Goal: Transaction & Acquisition: Purchase product/service

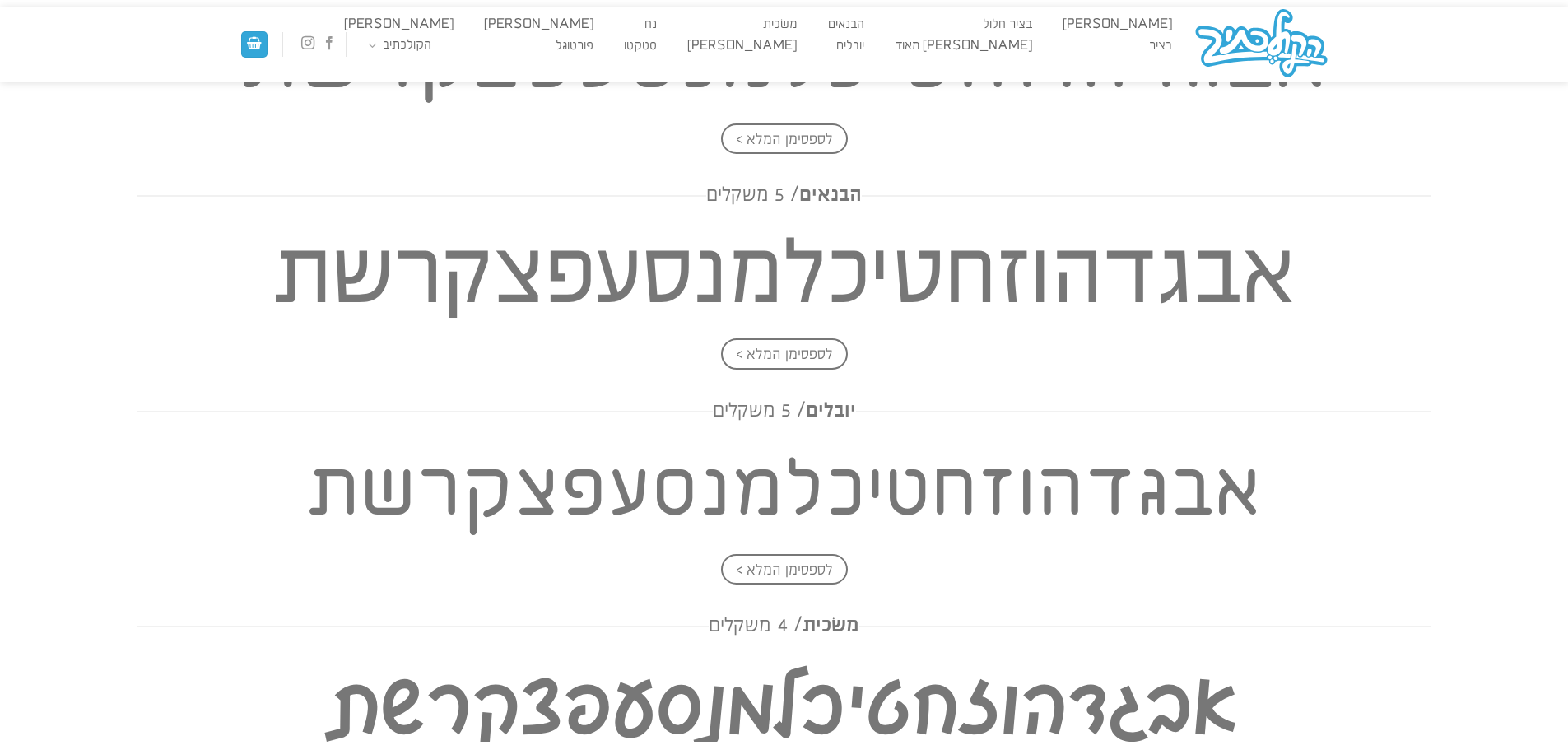
scroll to position [1483, 0]
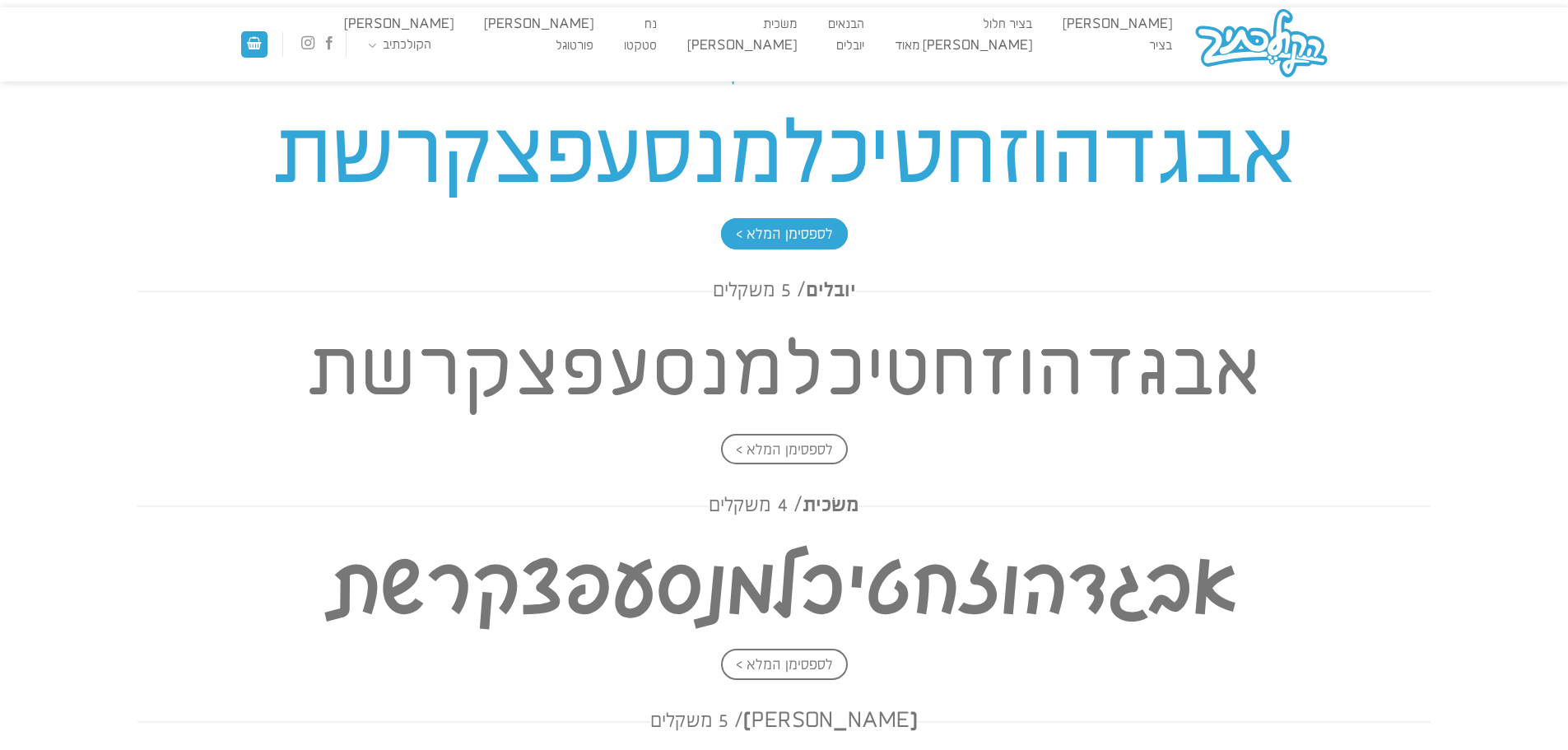
click at [810, 227] on span "לספסימן המלא >" at bounding box center [784, 234] width 126 height 31
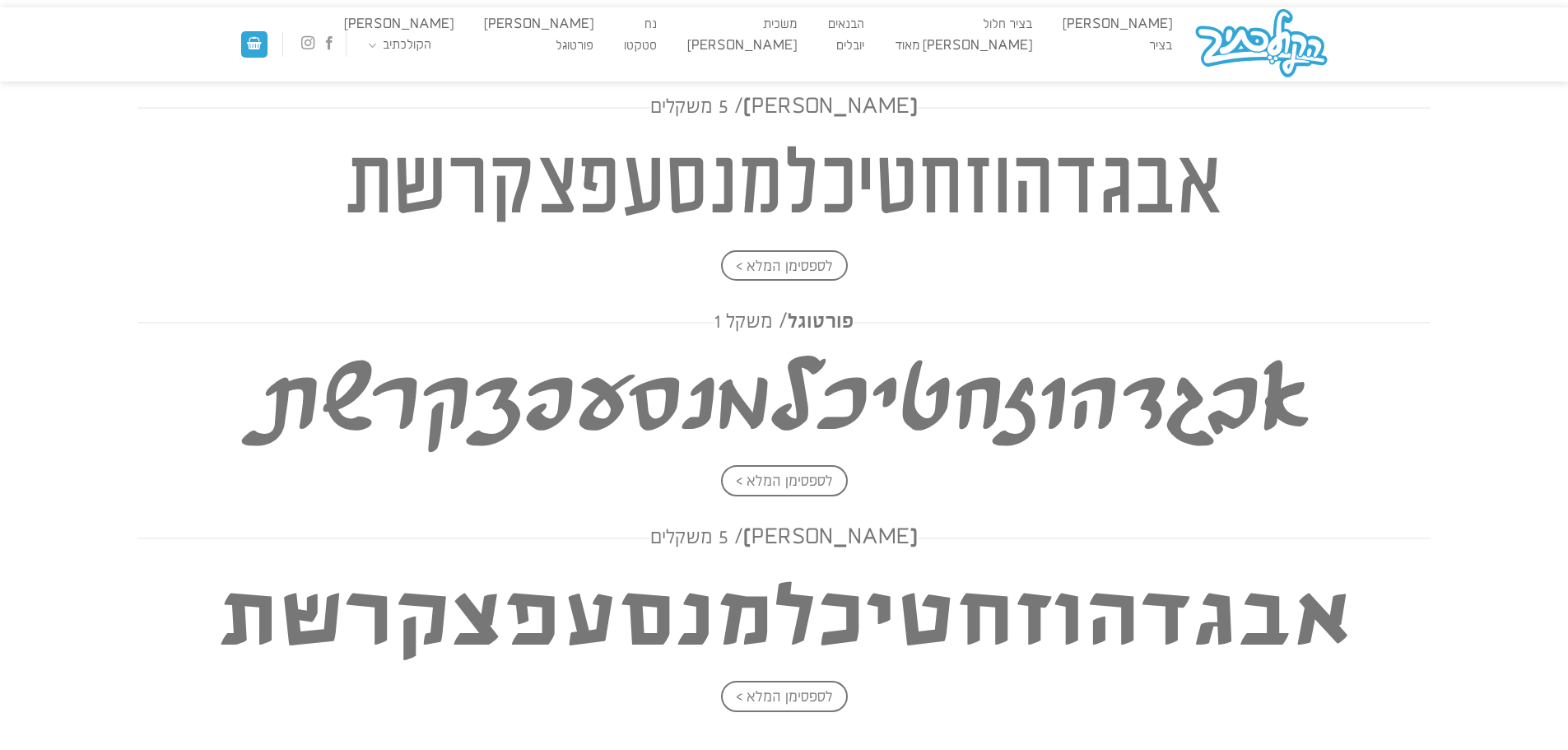
scroll to position [2893, 0]
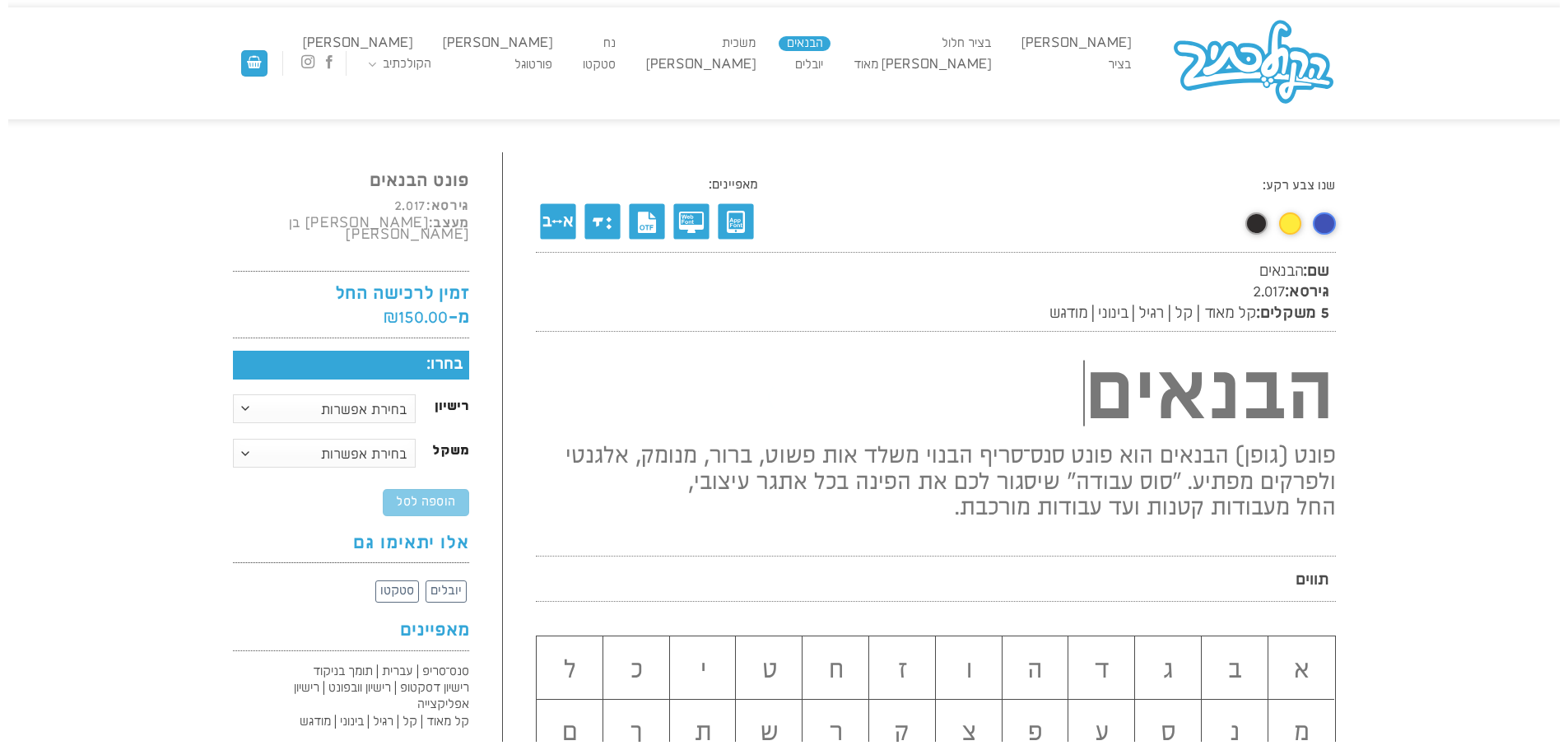
scroll to position [1, 0]
click at [372, 394] on select "בחירת אפשרות רישיון דסקטופ רישיון וובפונט רישיון אפליקצייה" at bounding box center [324, 407] width 183 height 28
click at [233, 393] on select "בחירת אפשרות רישיון דסקטופ רישיון וובפונט רישיון אפליקצייה" at bounding box center [324, 407] width 183 height 28
select select "רישיון דסקטופ"
click at [373, 440] on select "בחירת אפשרות קל-מאוד קל רגיל בינוני מודגש משפחה מלאה" at bounding box center [324, 452] width 183 height 28
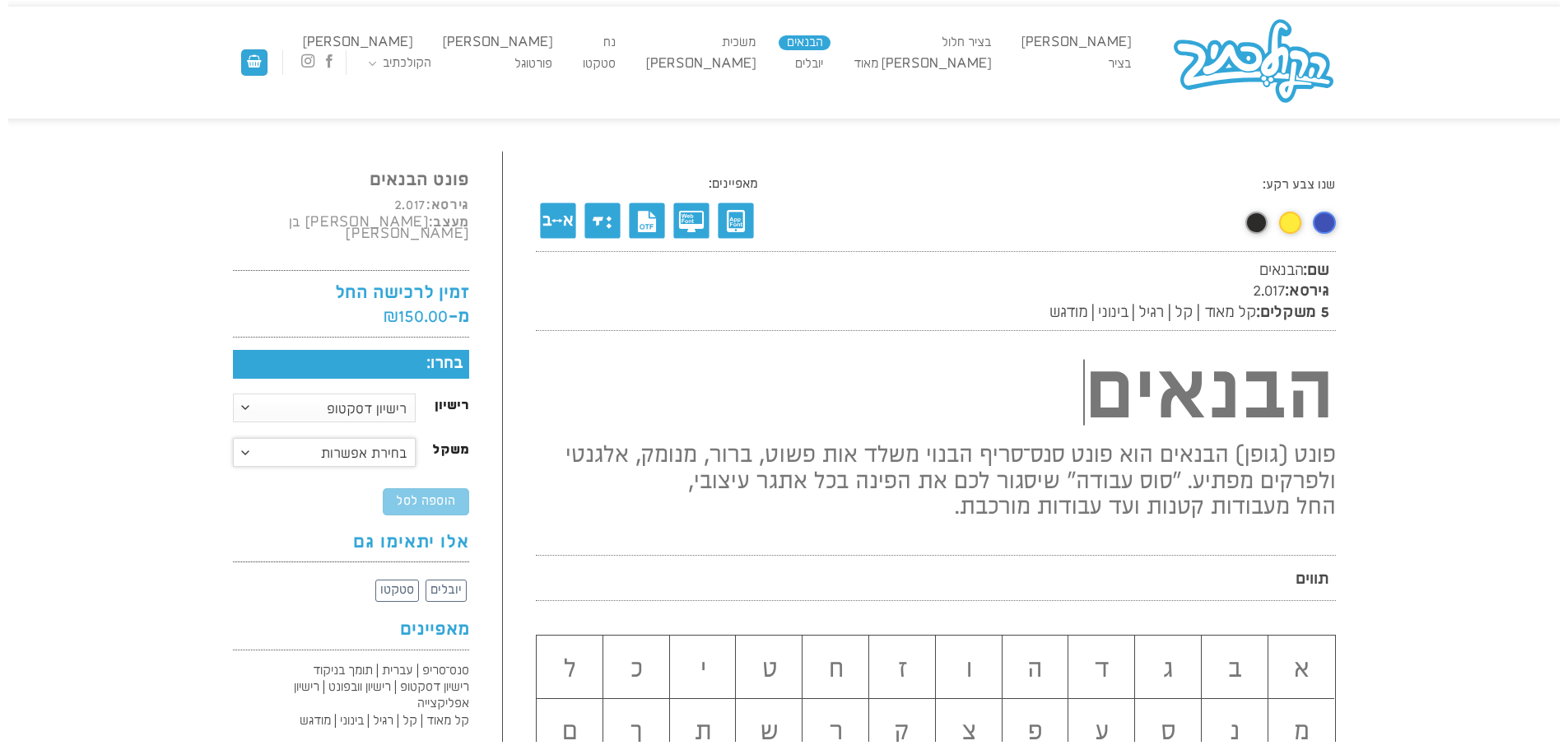
select select "רגיל"
click at [233, 438] on select "בחירת אפשרות קל-מאוד קל רגיל בינוני מודגש משפחה מלאה" at bounding box center [324, 452] width 183 height 28
select select "רישיון דסקטופ"
select select "רגיל"
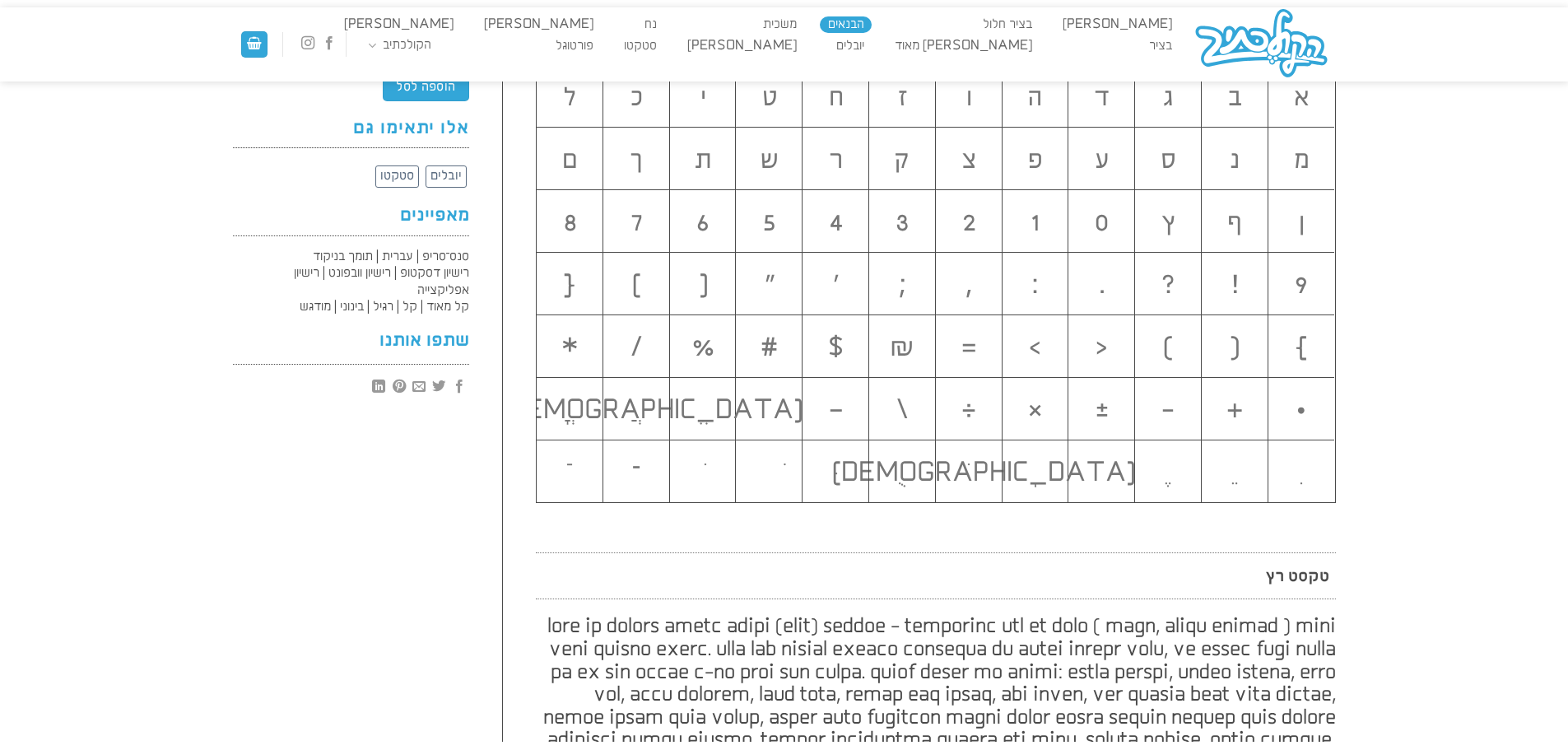
scroll to position [577, 0]
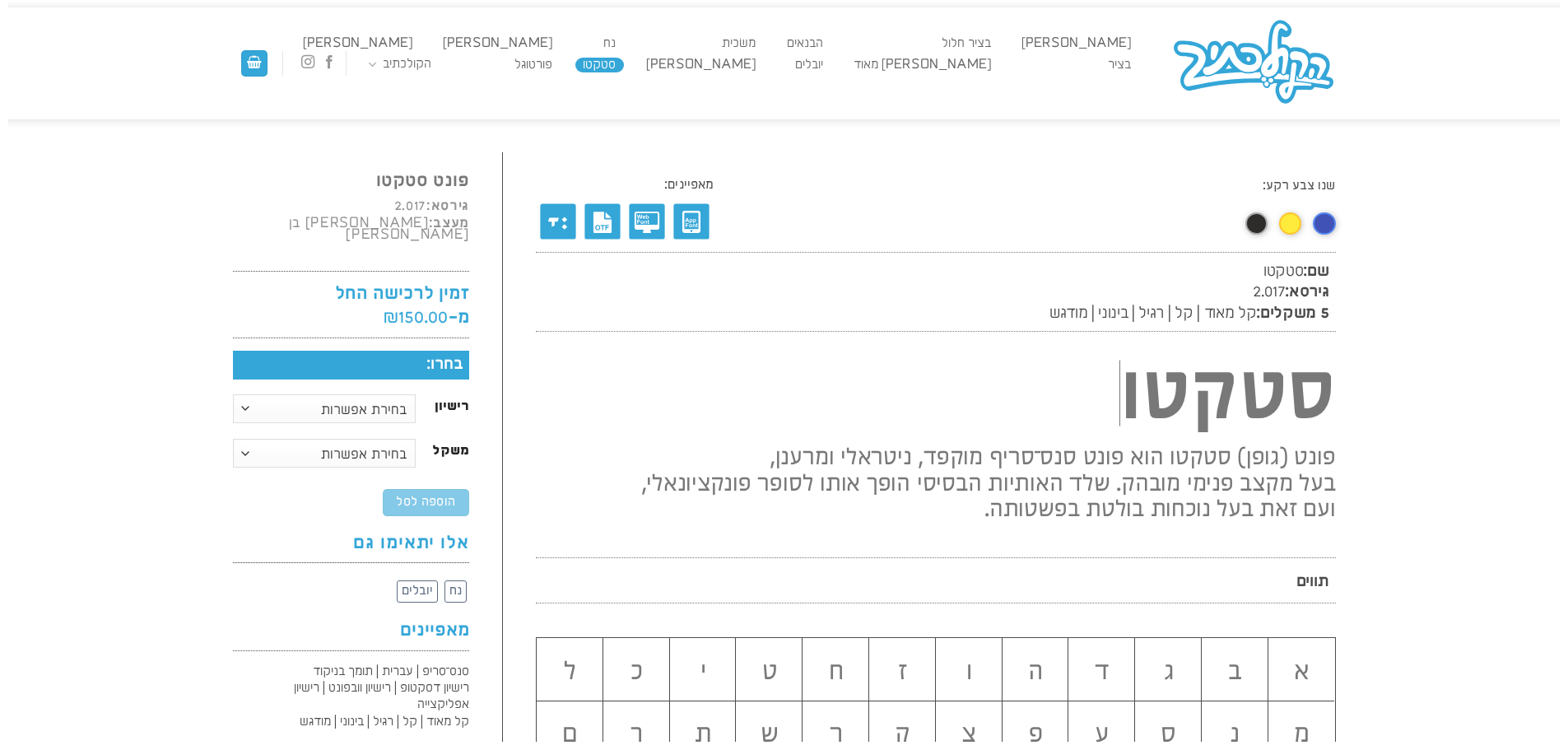
scroll to position [1, 0]
click at [365, 393] on select "בחירת אפשרות רישיון דסקטופ רישיון וובפונט רישיון אפליקצייה" at bounding box center [324, 407] width 183 height 28
click at [233, 393] on select "בחירת אפשרות רישיון דסקטופ רישיון וובפונט רישיון אפליקצייה" at bounding box center [324, 407] width 183 height 28
select select "רישיון דסקטופ"
click at [375, 438] on select "בחירת אפשרות קל-מאוד קל רגיל בינוני מודגש משפחה מלאה" at bounding box center [324, 452] width 183 height 28
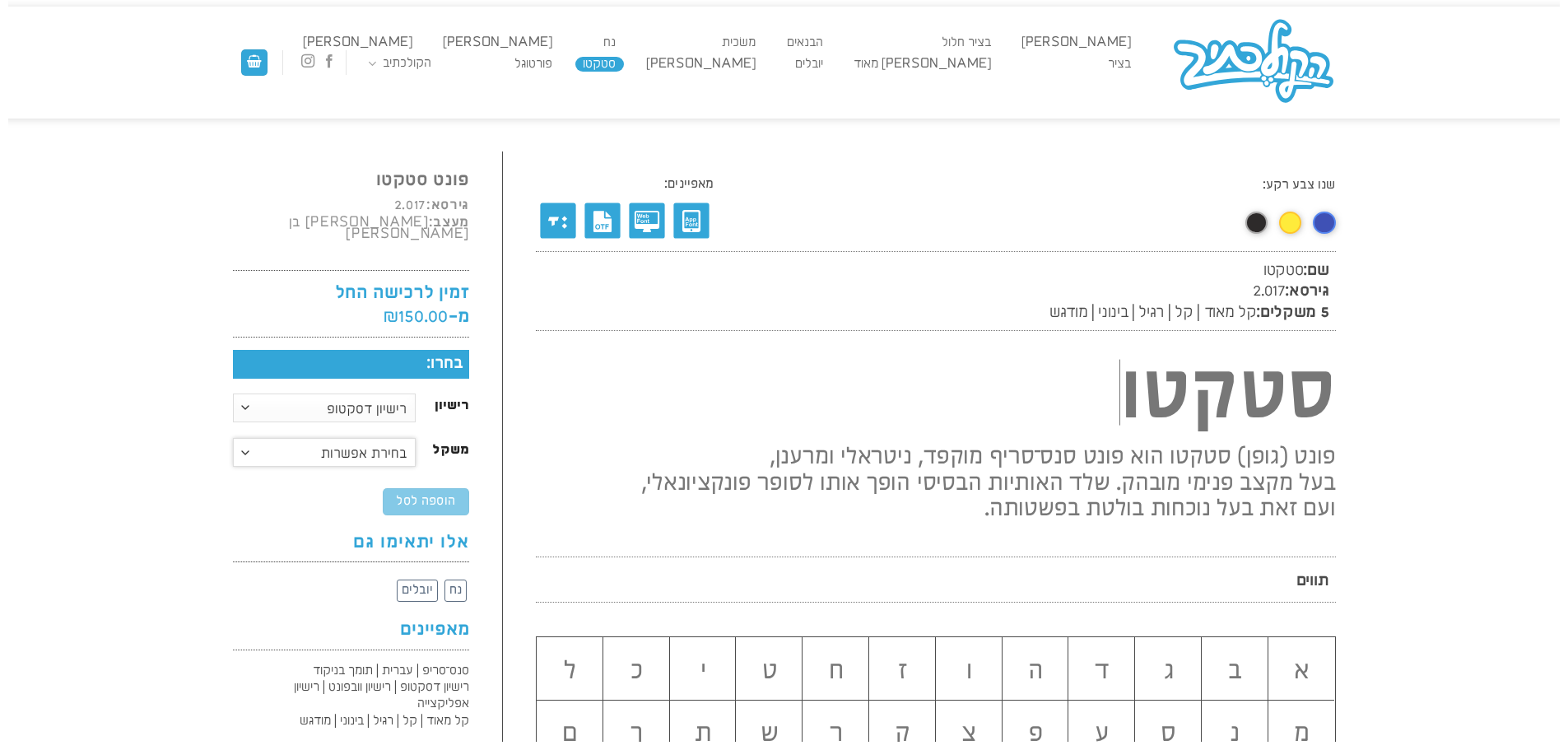
select select "קל"
click at [233, 438] on select "בחירת אפשרות קל-מאוד קל רגיל בינוני מודגש משפחה מלאה" at bounding box center [324, 452] width 183 height 28
select select "רישיון דסקטופ"
select select "קל"
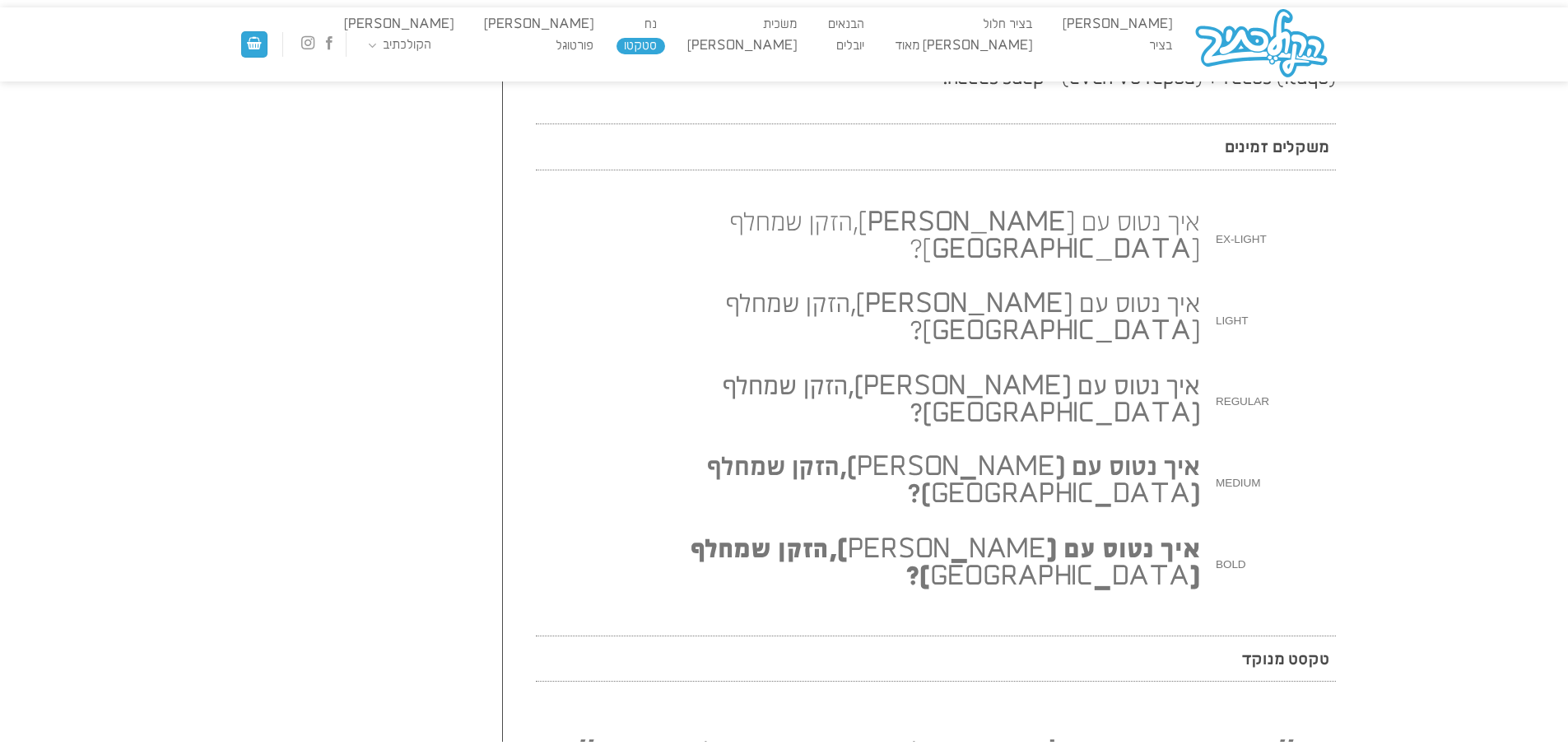
scroll to position [1318, 0]
